Goal: Information Seeking & Learning: Learn about a topic

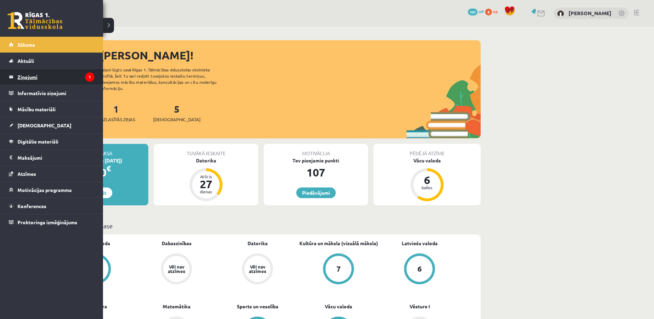
click at [54, 82] on legend "Ziņojumi 1" at bounding box center [56, 77] width 77 height 16
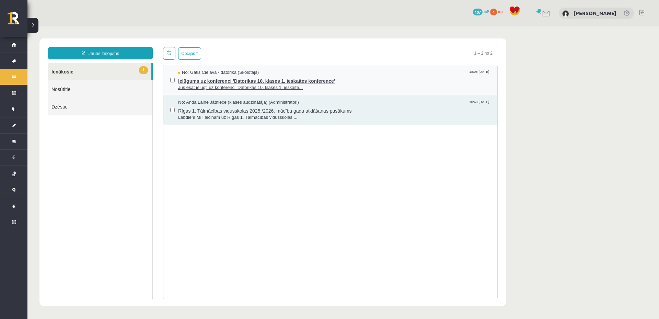
click at [317, 78] on span "Ielūgums uz konferenci 'Datorikas 10. klases 1. ieskaites konference'" at bounding box center [334, 80] width 313 height 9
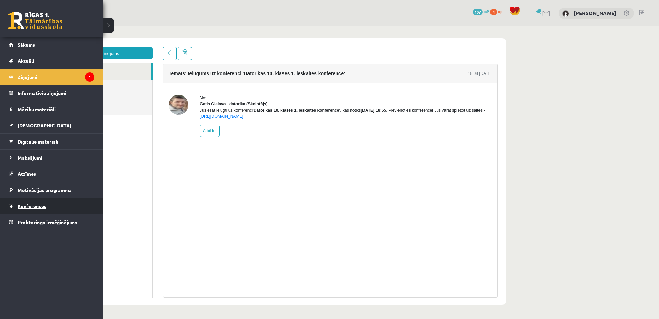
click at [48, 203] on link "Konferences" at bounding box center [52, 206] width 86 height 16
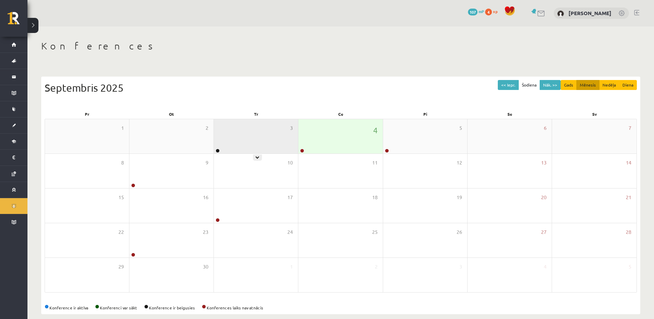
click at [263, 138] on div "3" at bounding box center [256, 136] width 84 height 34
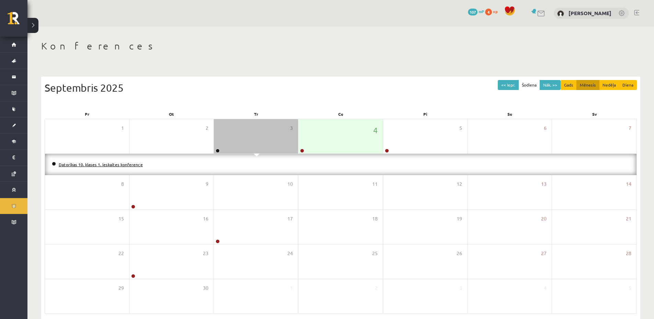
click at [99, 163] on link "Datorikas 10. klases 1. ieskaites konference" at bounding box center [101, 164] width 84 height 5
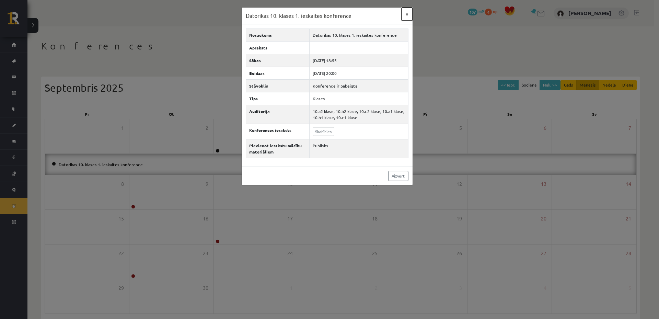
click at [411, 15] on button "×" at bounding box center [407, 14] width 11 height 13
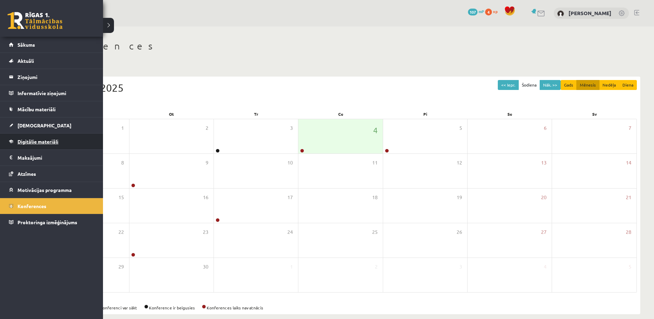
click at [37, 136] on link "Digitālie materiāli" at bounding box center [52, 142] width 86 height 16
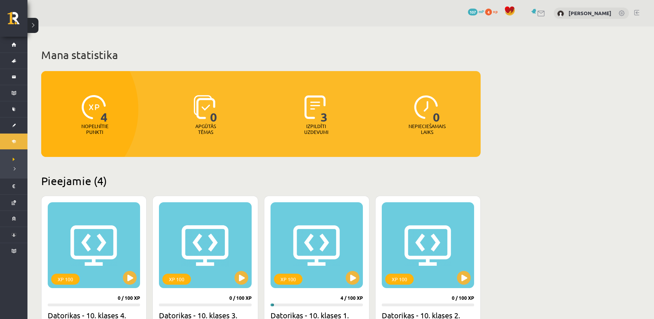
scroll to position [137, 0]
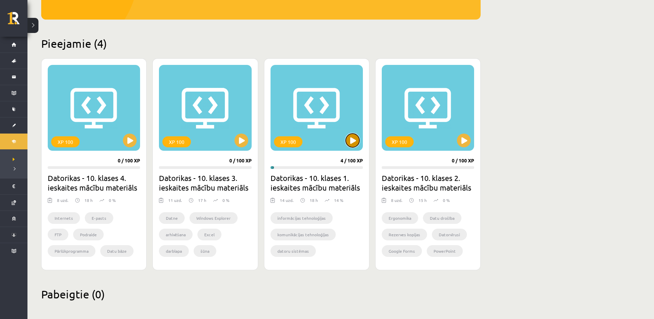
click at [347, 141] on button at bounding box center [353, 141] width 14 height 14
click at [316, 145] on div "XP 100" at bounding box center [317, 108] width 92 height 86
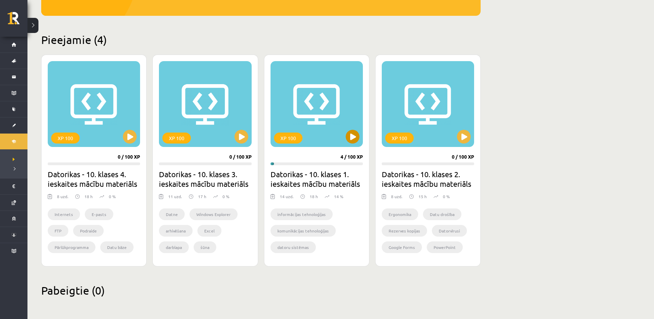
click at [292, 136] on div "XP 100" at bounding box center [288, 138] width 29 height 11
click at [326, 91] on div "XP 100" at bounding box center [317, 104] width 92 height 86
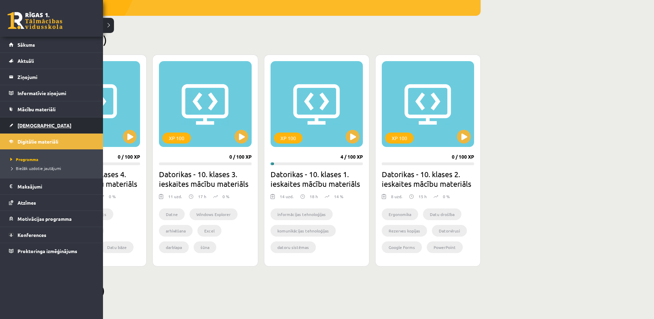
click at [25, 121] on link "[DEMOGRAPHIC_DATA]" at bounding box center [52, 125] width 86 height 16
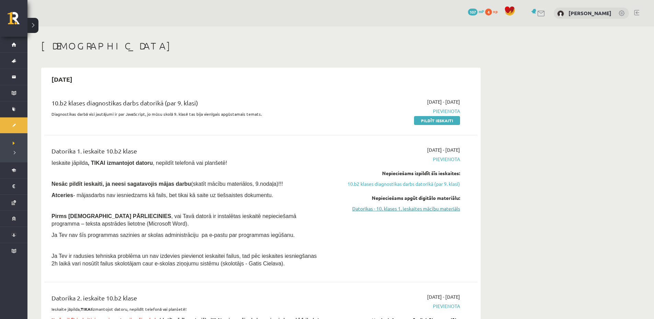
click at [414, 211] on link "Datorikas - 10. klases 1. ieskaites mācību materiāls" at bounding box center [395, 208] width 129 height 7
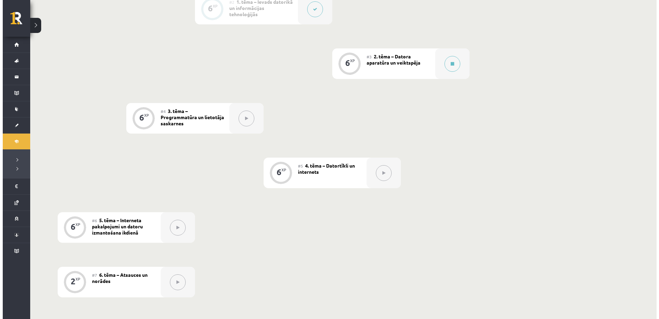
scroll to position [202, 0]
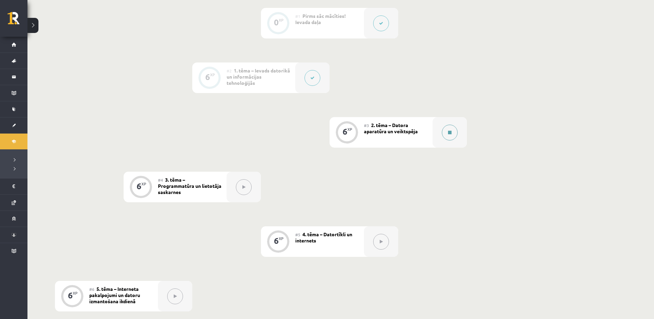
click at [450, 128] on button at bounding box center [450, 133] width 16 height 16
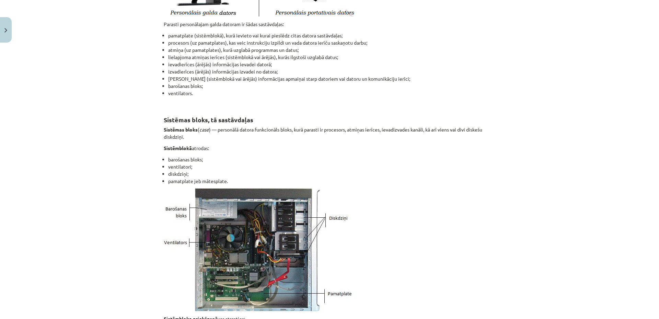
scroll to position [0, 0]
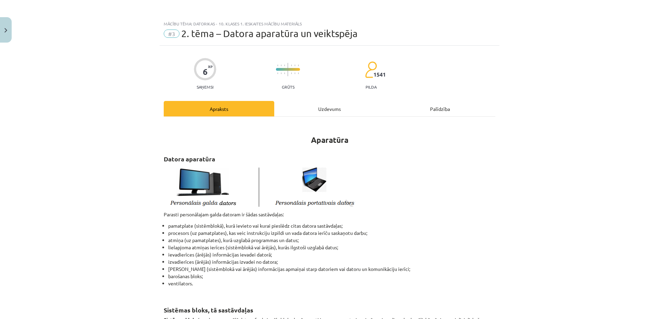
click at [314, 107] on div "Uzdevums" at bounding box center [329, 108] width 111 height 15
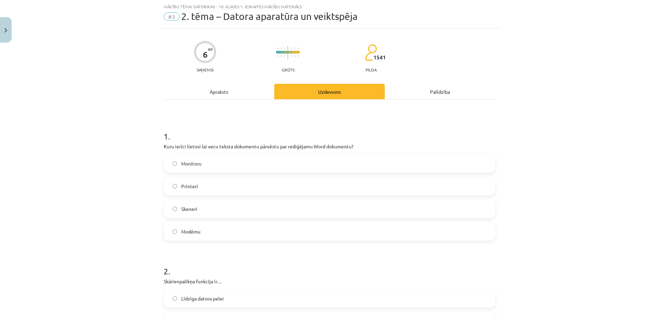
click at [232, 92] on div "Apraksts" at bounding box center [219, 91] width 111 height 15
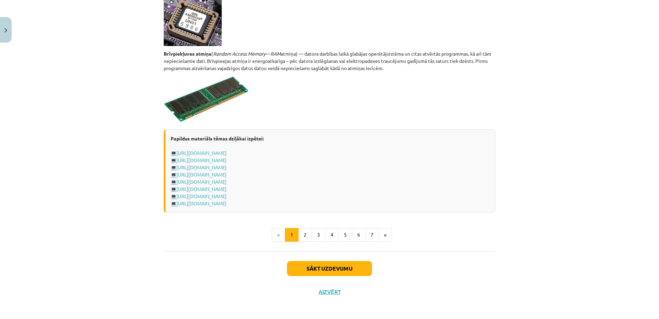
scroll to position [1152, 0]
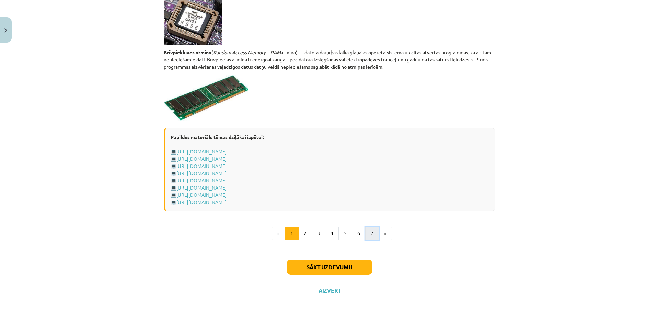
click at [371, 231] on button "7" at bounding box center [372, 234] width 14 height 14
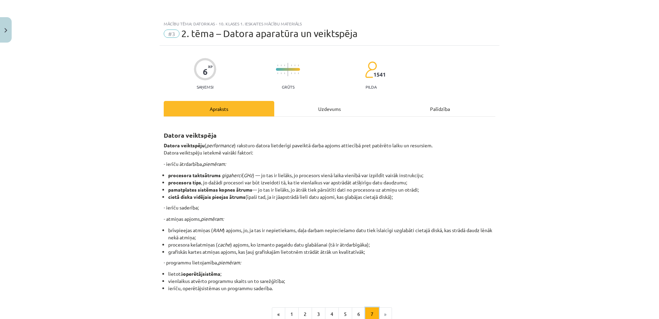
scroll to position [81, 0]
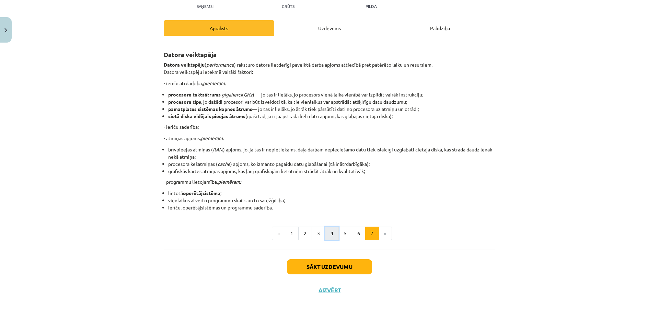
click at [327, 233] on button "4" at bounding box center [332, 234] width 14 height 14
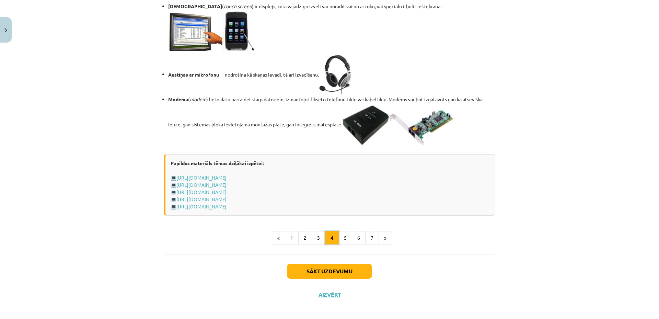
scroll to position [1173, 0]
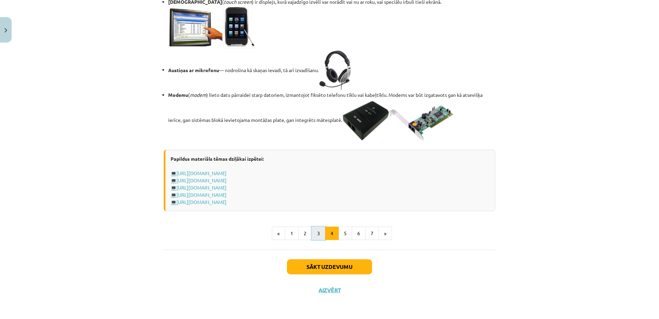
click at [313, 233] on button "3" at bounding box center [319, 234] width 14 height 14
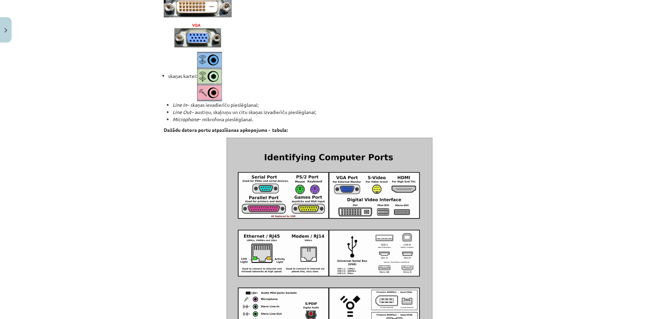
scroll to position [738, 0]
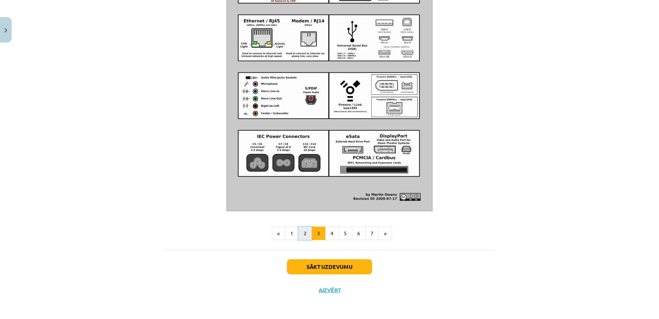
click at [298, 233] on button "2" at bounding box center [305, 234] width 14 height 14
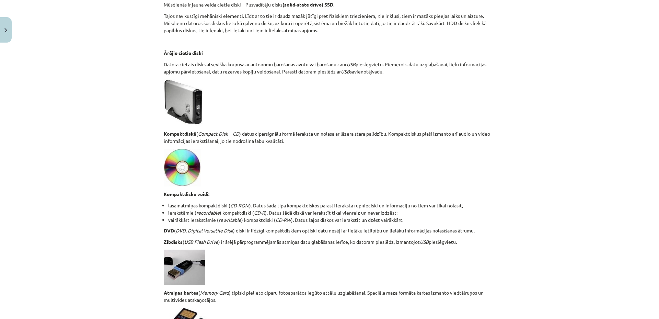
scroll to position [535, 0]
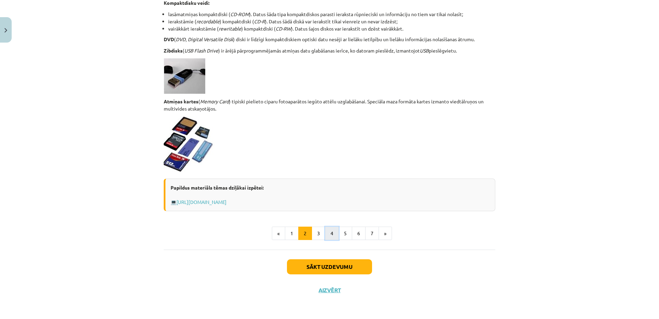
click at [330, 233] on button "4" at bounding box center [332, 234] width 14 height 14
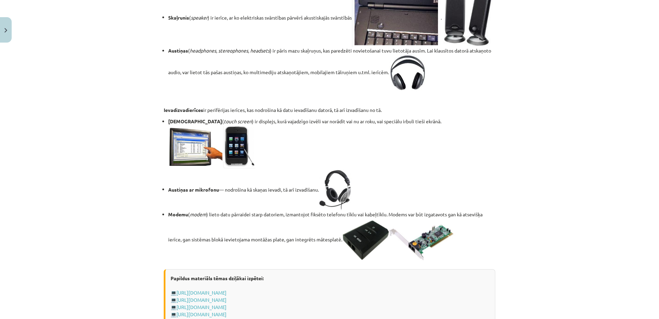
scroll to position [1173, 0]
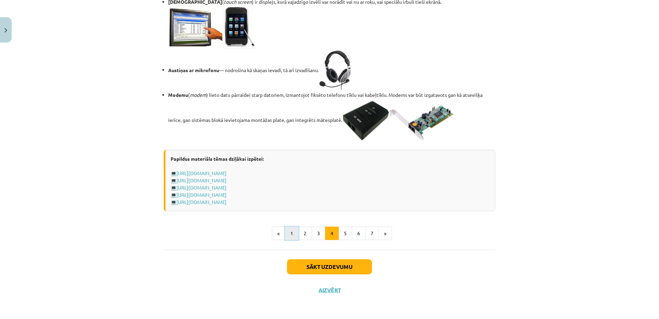
click at [290, 234] on button "1" at bounding box center [292, 234] width 14 height 14
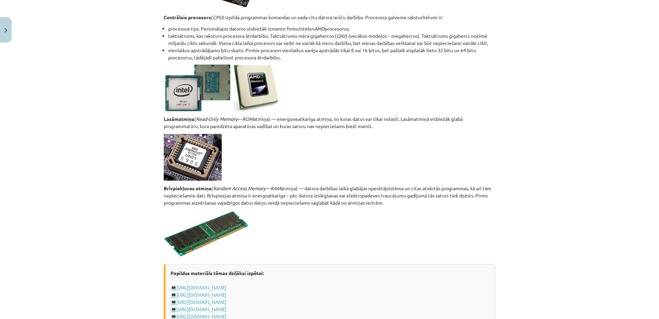
scroll to position [1152, 0]
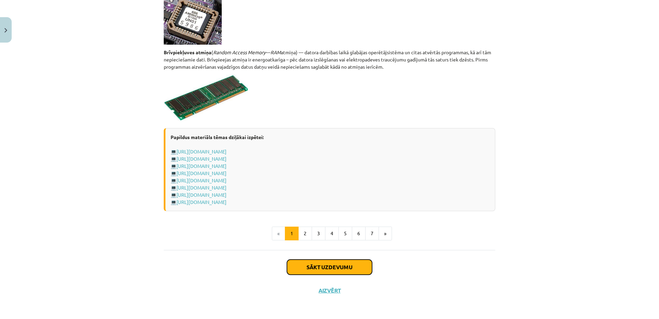
click at [357, 273] on button "Sākt uzdevumu" at bounding box center [329, 267] width 85 height 15
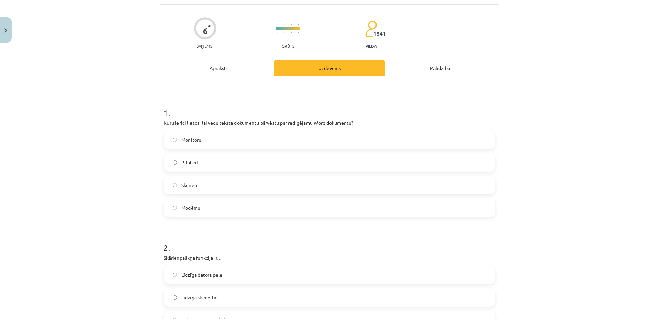
scroll to position [0, 0]
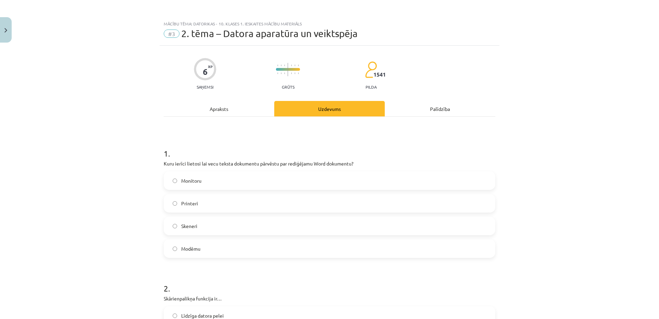
click at [226, 110] on div "Apraksts" at bounding box center [219, 108] width 111 height 15
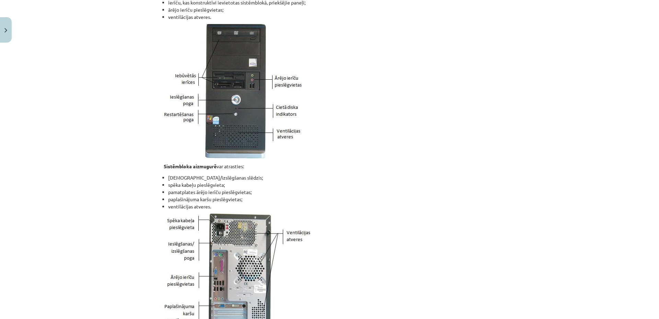
scroll to position [395, 0]
